Goal: Task Accomplishment & Management: Manage account settings

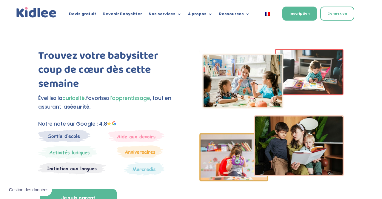
click at [331, 12] on link "Connexion" at bounding box center [338, 14] width 34 height 14
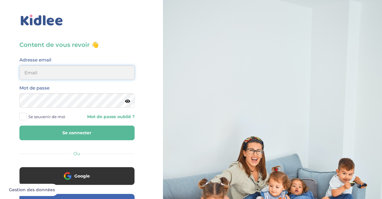
click at [69, 72] on input "email" at bounding box center [76, 72] width 115 height 14
type input "mlpetit22@gmail.com"
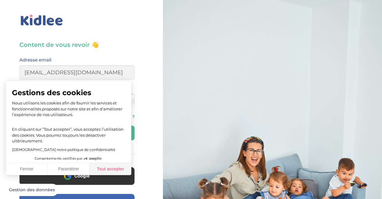
click at [102, 168] on button "Tout accepter" at bounding box center [111, 169] width 42 height 13
checkbox input "true"
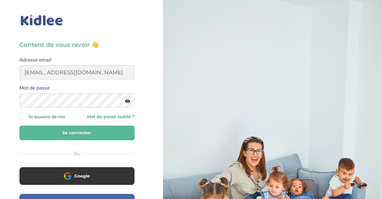
click at [91, 132] on button "Se connecter" at bounding box center [76, 133] width 115 height 15
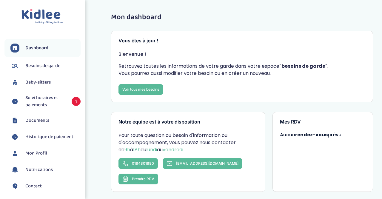
click at [45, 99] on span "Suivi horaires et paiements" at bounding box center [45, 101] width 40 height 14
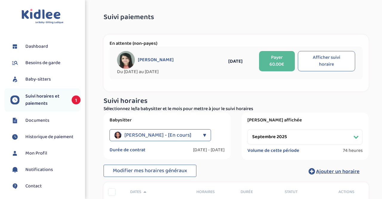
select select "septembre 2025"
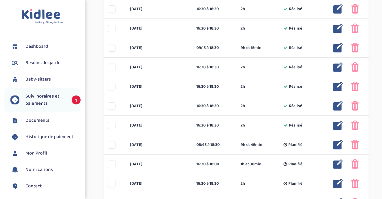
scroll to position [204, 0]
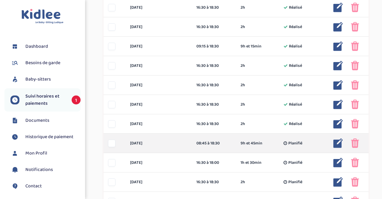
click at [338, 142] on img at bounding box center [339, 144] width 10 height 10
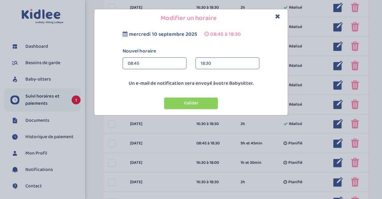
click at [170, 67] on div "08:45" at bounding box center [155, 64] width 54 height 12
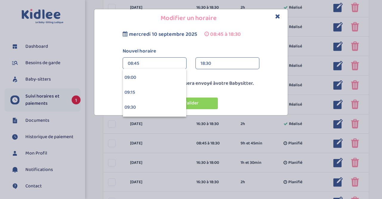
scroll to position [544, 0]
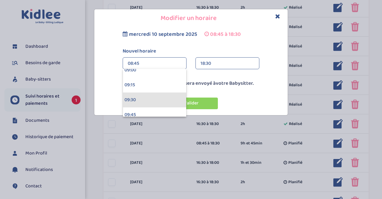
click at [177, 96] on div "09:30" at bounding box center [154, 100] width 63 height 15
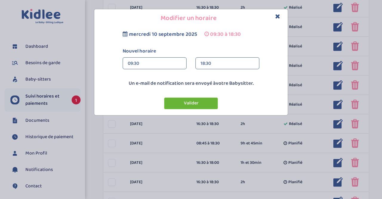
click at [184, 101] on button "Valider" at bounding box center [191, 104] width 54 height 12
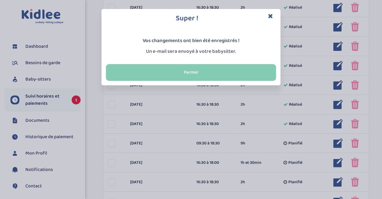
click at [185, 71] on button "Fermer" at bounding box center [191, 72] width 170 height 17
